Goal: Obtain resource: Obtain resource

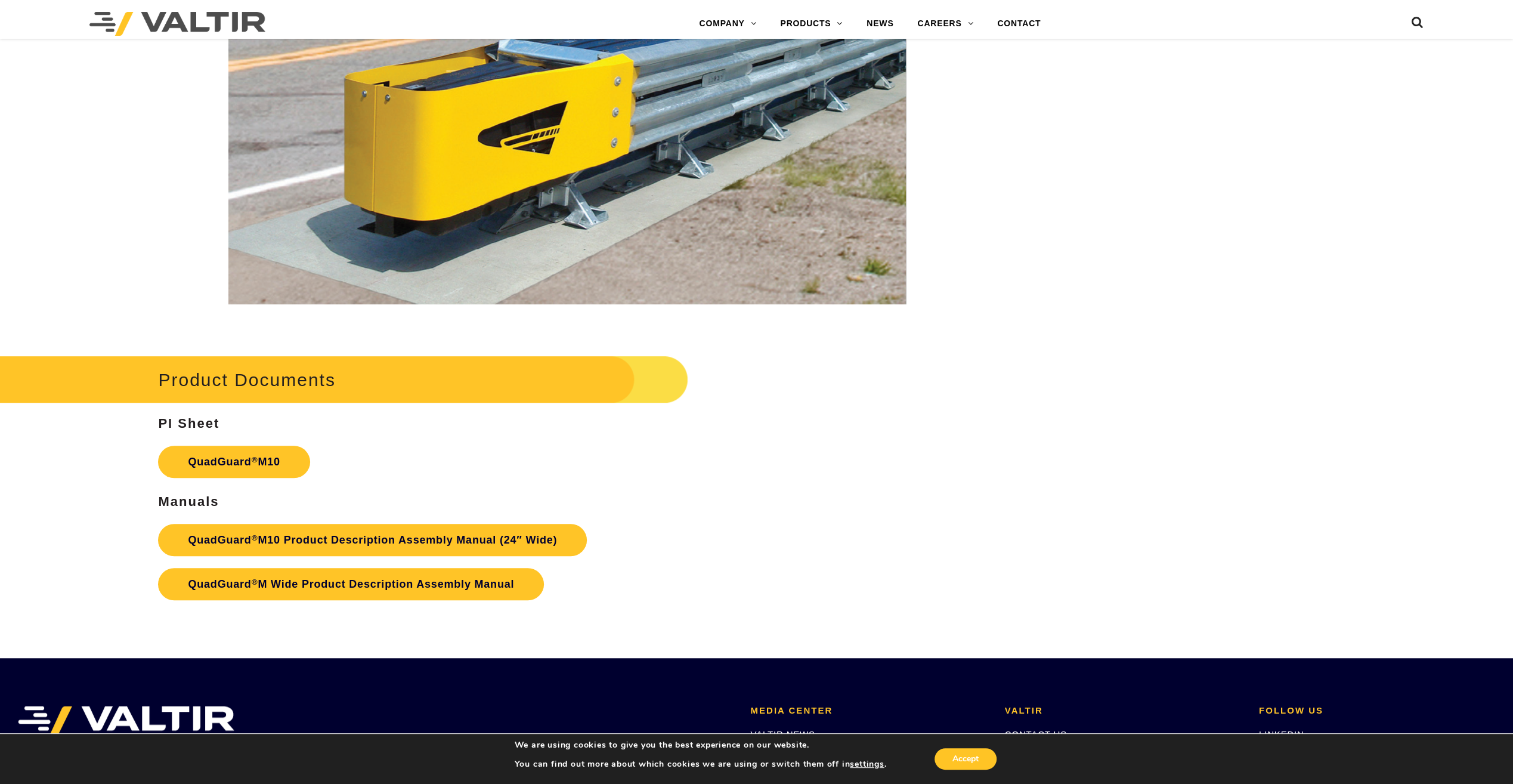
scroll to position [5361, 0]
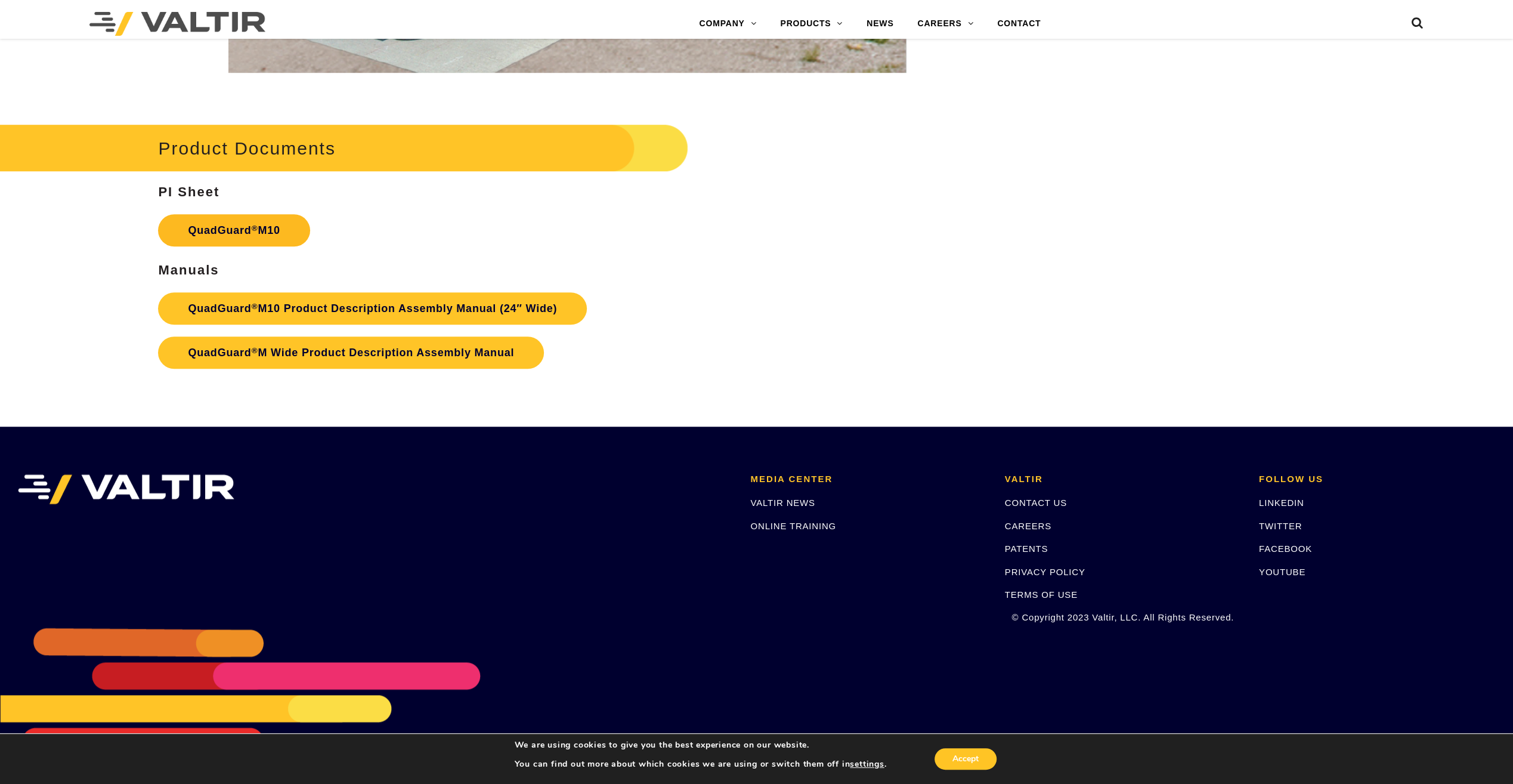
click at [225, 230] on link "QuadGuard ® M10" at bounding box center [234, 230] width 152 height 32
click at [248, 308] on link "QuadGuard ® M10 Product Description Assembly Manual (24″ Wide)" at bounding box center [373, 308] width 429 height 32
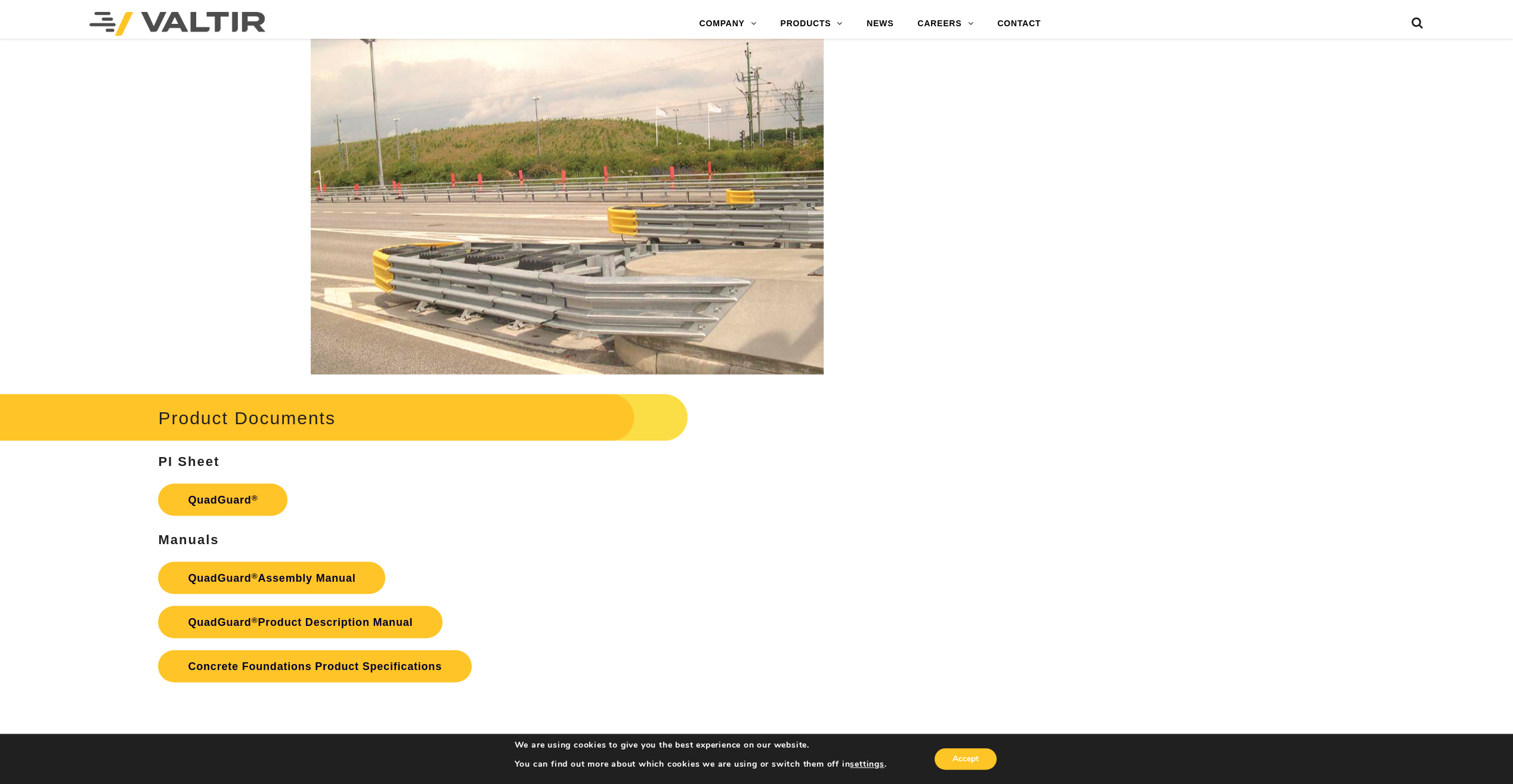
scroll to position [2386, 0]
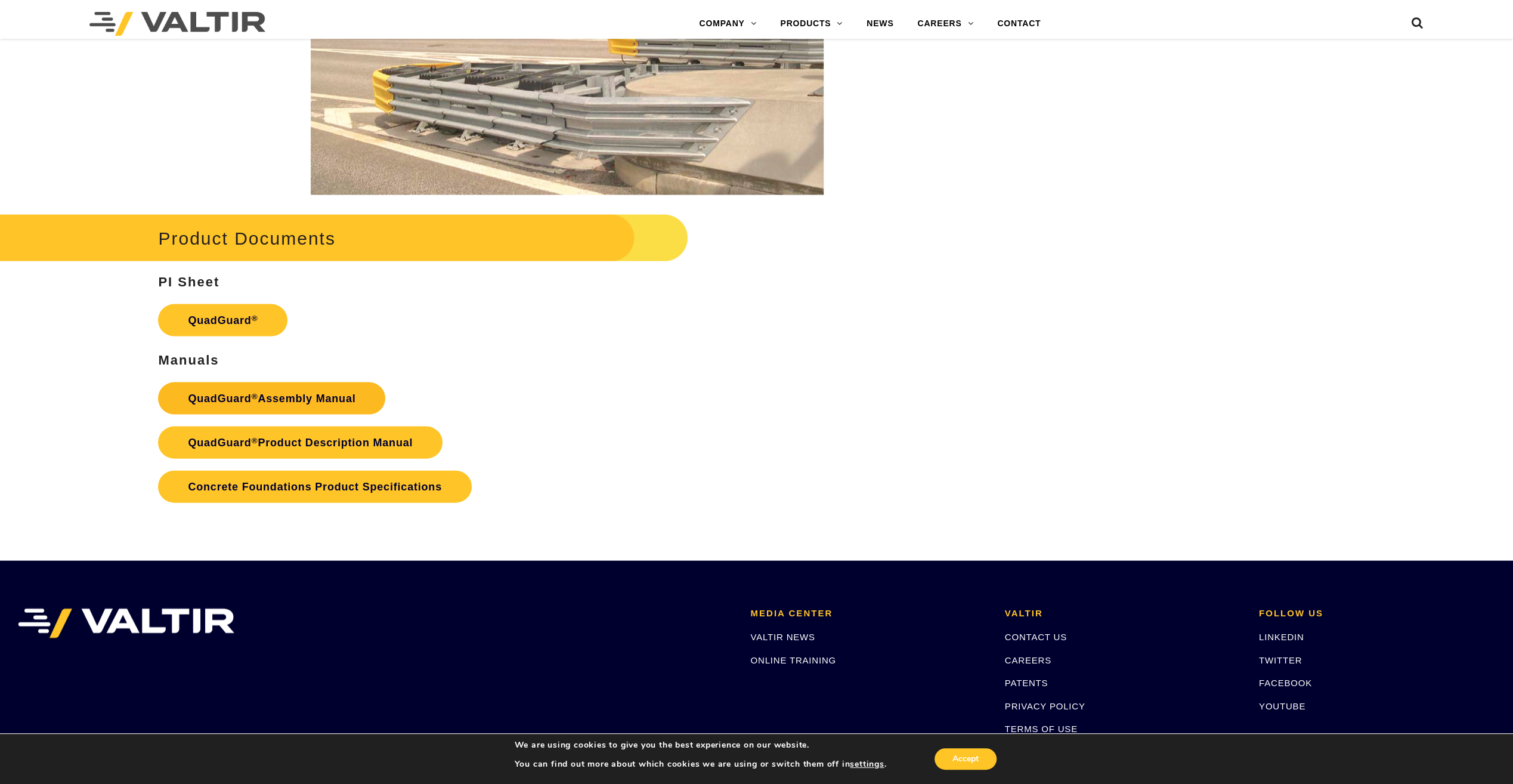
click at [295, 402] on link "QuadGuard ® Assembly Manual" at bounding box center [271, 398] width 227 height 32
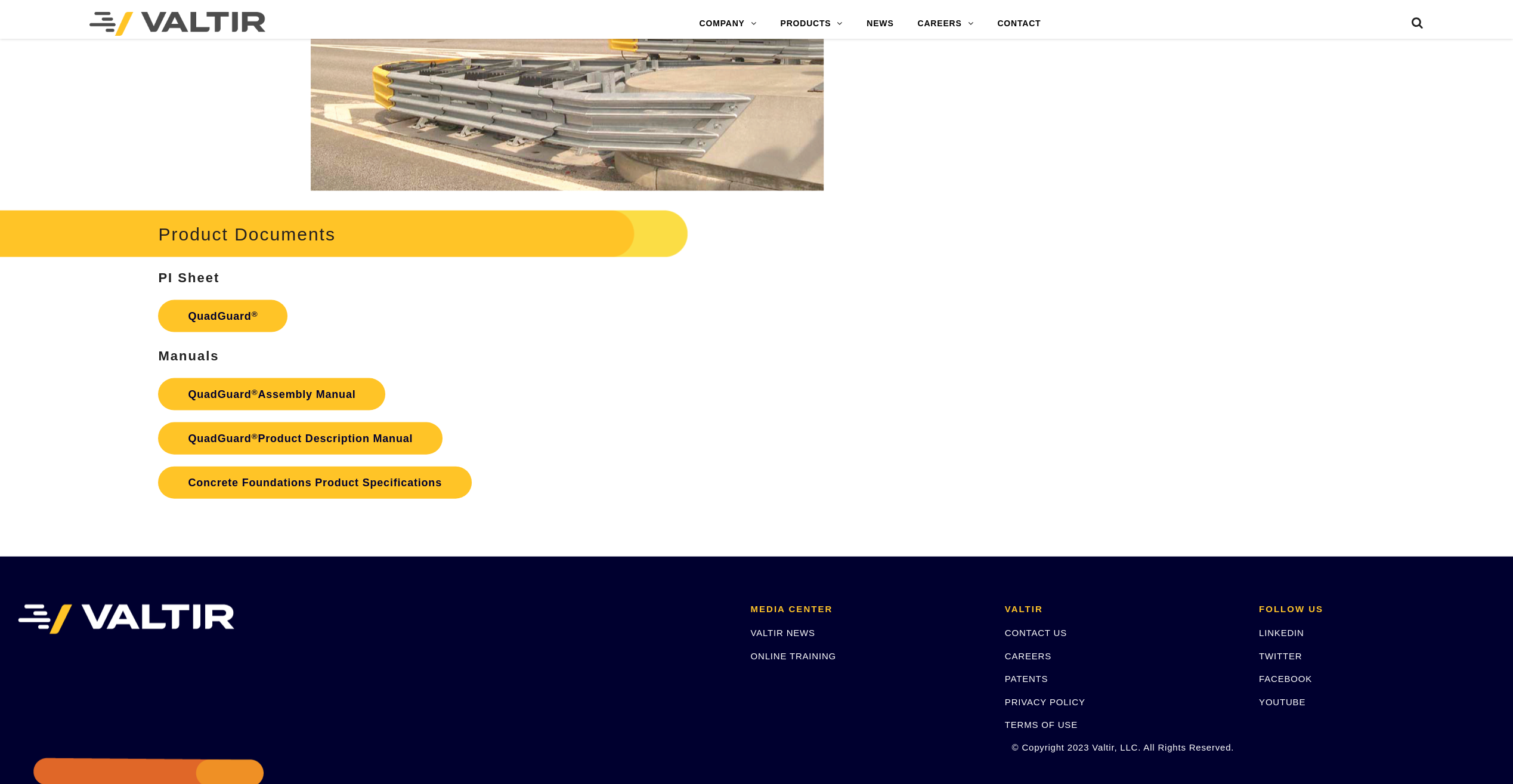
scroll to position [2386, 0]
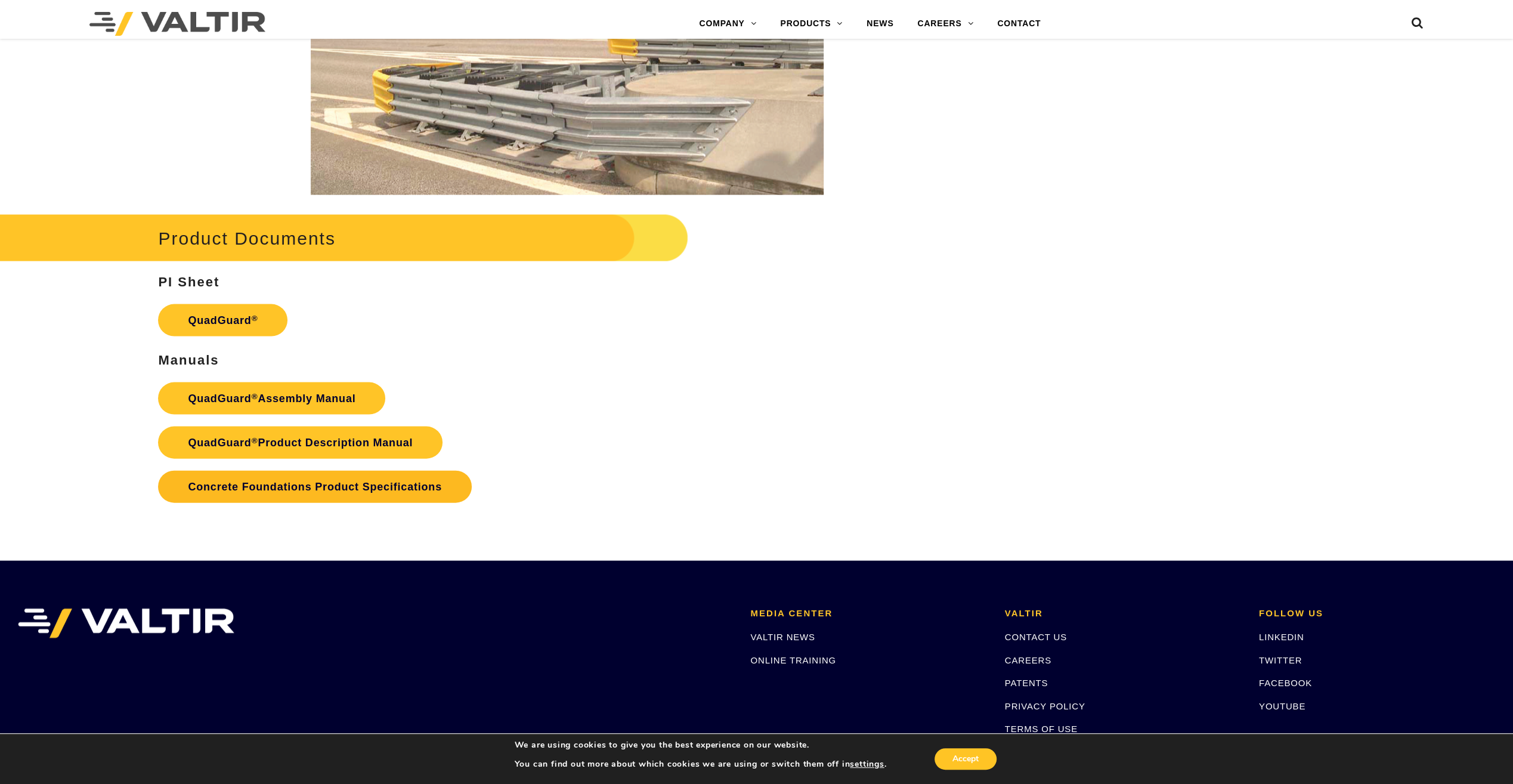
click at [297, 490] on link "Concrete Foundations Product Specifications" at bounding box center [315, 486] width 313 height 32
